Goal: Task Accomplishment & Management: Use online tool/utility

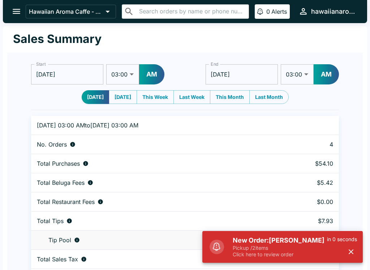
select select "03:00"
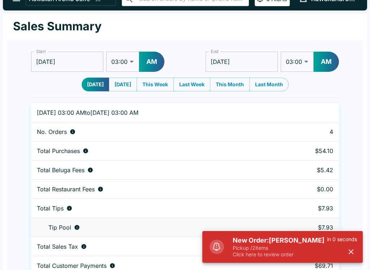
click at [291, 249] on p "Pickup / 2 items" at bounding box center [280, 248] width 94 height 7
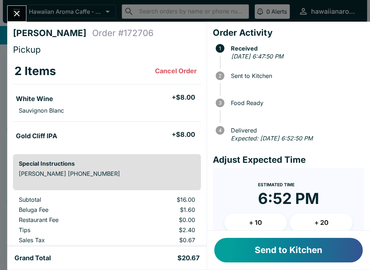
click at [293, 248] on button "Send to Kitchen" at bounding box center [288, 250] width 149 height 25
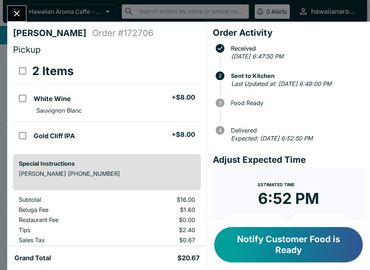
click at [293, 242] on button "Notify Customer Food is Ready" at bounding box center [288, 244] width 149 height 35
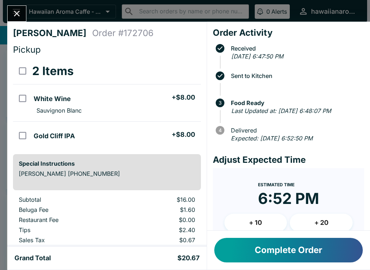
click at [360, 234] on div "Complete Order" at bounding box center [288, 250] width 163 height 39
click at [351, 199] on div "Estimated Time 6:52 PM + 10 + 20" at bounding box center [288, 209] width 128 height 58
click at [283, 259] on button "Complete Order" at bounding box center [288, 250] width 149 height 25
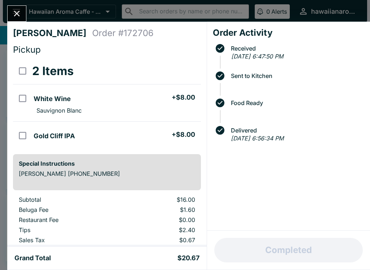
click at [23, 7] on button "Close" at bounding box center [17, 14] width 18 height 16
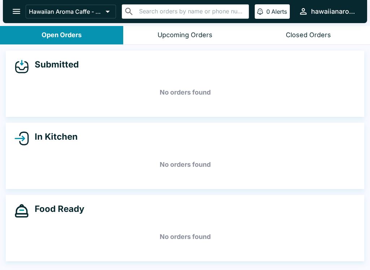
click at [19, 14] on icon "open drawer" at bounding box center [17, 12] width 10 height 10
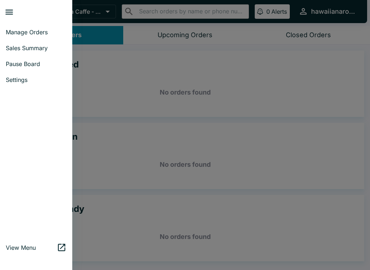
click at [32, 48] on span "Sales Summary" at bounding box center [36, 47] width 61 height 7
select select "03:00"
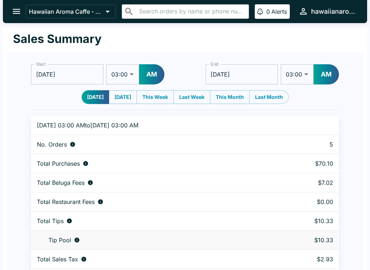
click at [102, 70] on input "[DATE]" at bounding box center [67, 74] width 72 height 20
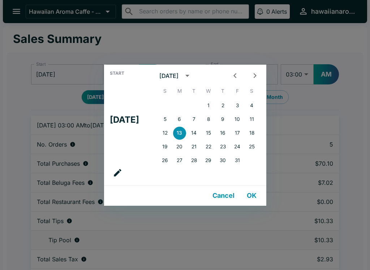
click at [232, 193] on button "Cancel" at bounding box center [224, 196] width 28 height 14
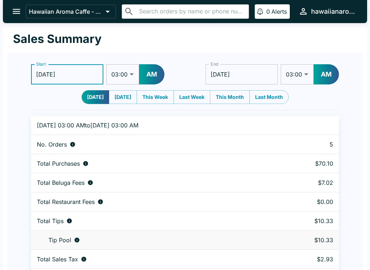
click at [129, 76] on select "01:00 01:30 02:00 02:30 03:00 03:30 04:00 04:30 05:00 05:30 06:00 06:30 07:00 0…" at bounding box center [122, 74] width 33 height 20
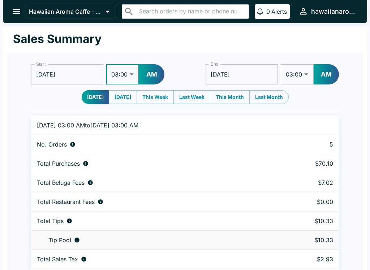
click at [153, 73] on button "AM" at bounding box center [151, 74] width 25 height 20
click at [129, 77] on select "01:00 01:30 02:00 02:30 03:00 03:30 04:00 04:30 05:00 05:30 06:00 06:30 07:00 0…" at bounding box center [122, 74] width 33 height 20
select select "12:00"
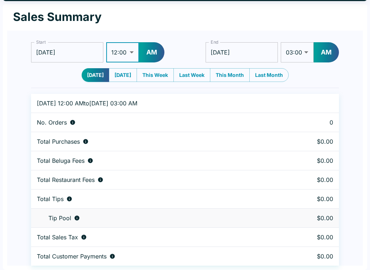
click at [152, 52] on button "AM" at bounding box center [151, 52] width 25 height 20
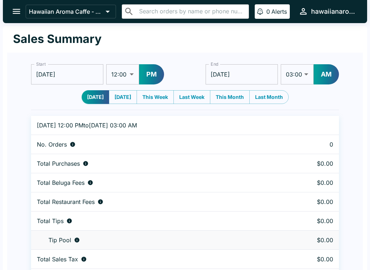
click at [51, 72] on input "[DATE]" at bounding box center [67, 74] width 72 height 20
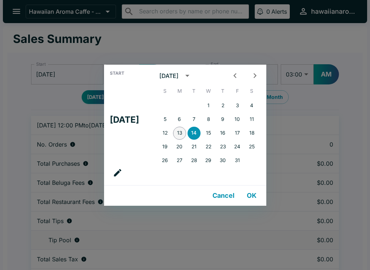
click at [183, 134] on button "13" at bounding box center [179, 133] width 13 height 13
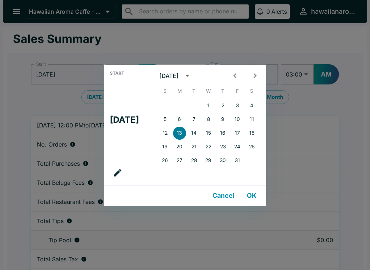
type input "[DATE]"
click at [259, 194] on button "OK" at bounding box center [251, 196] width 23 height 14
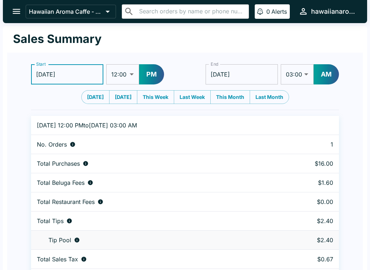
scroll to position [22, 0]
